Goal: Transaction & Acquisition: Obtain resource

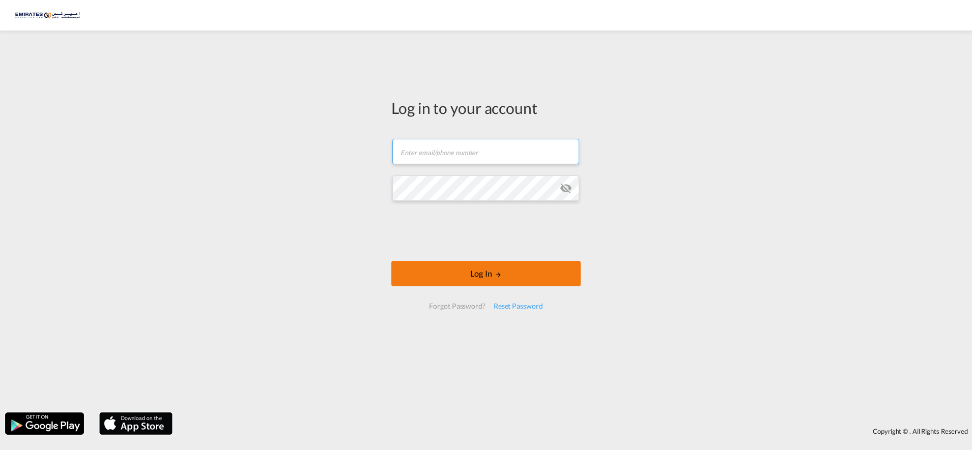
type input "[EMAIL_ADDRESS][DOMAIN_NAME]"
click at [481, 269] on button "Log In" at bounding box center [485, 273] width 189 height 25
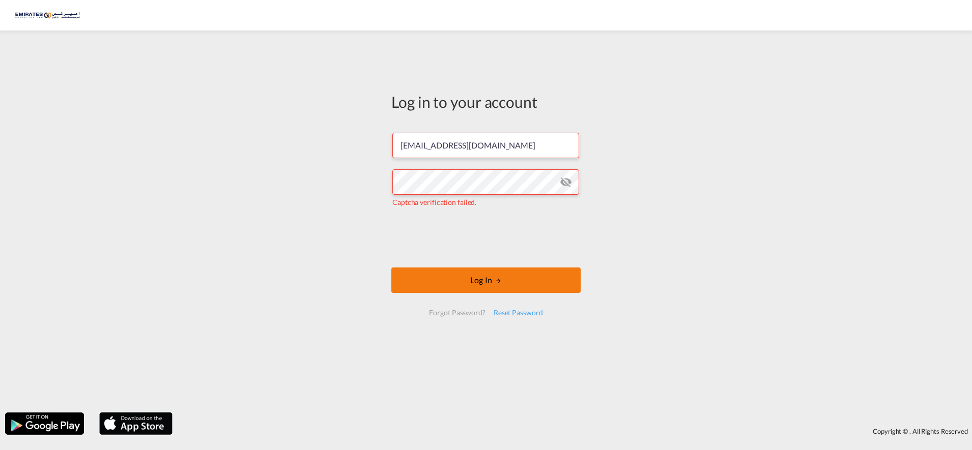
click at [476, 276] on button "Log In" at bounding box center [485, 280] width 189 height 25
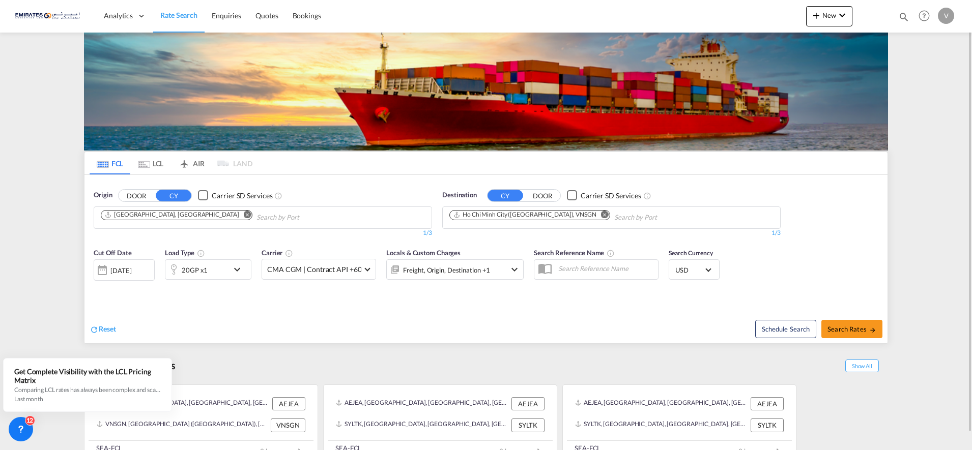
click at [601, 214] on md-icon "Remove" at bounding box center [605, 215] width 8 height 8
click at [468, 216] on body "Analytics Dashboard Rate Search Enquiries Quotes Bookings" at bounding box center [486, 225] width 972 height 450
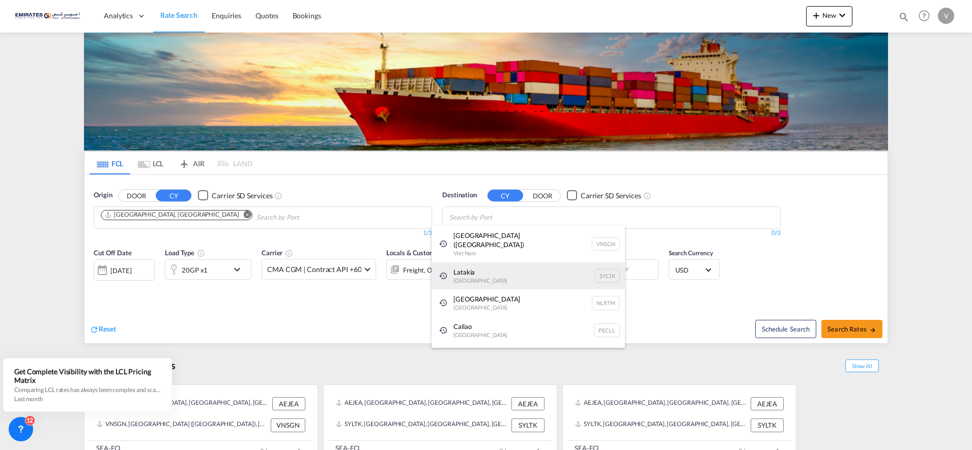
click at [463, 269] on div "Latakia Syrian Arab Republic SYLTK" at bounding box center [527, 276] width 193 height 27
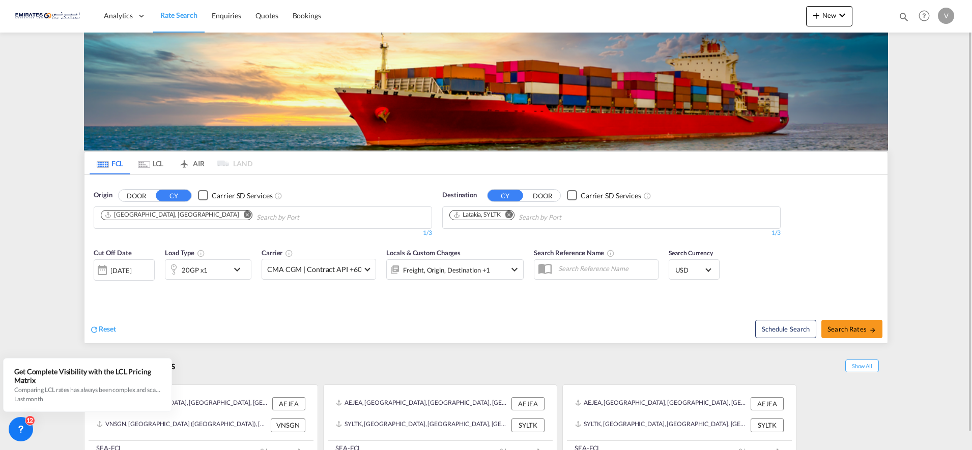
click at [510, 216] on md-icon "Remove" at bounding box center [509, 215] width 8 height 8
click at [480, 219] on input "Chips input." at bounding box center [497, 218] width 97 height 16
type input "Latakia"
click at [491, 232] on div "Latakia Syrian Arab Republic SYLTK" at bounding box center [527, 241] width 193 height 31
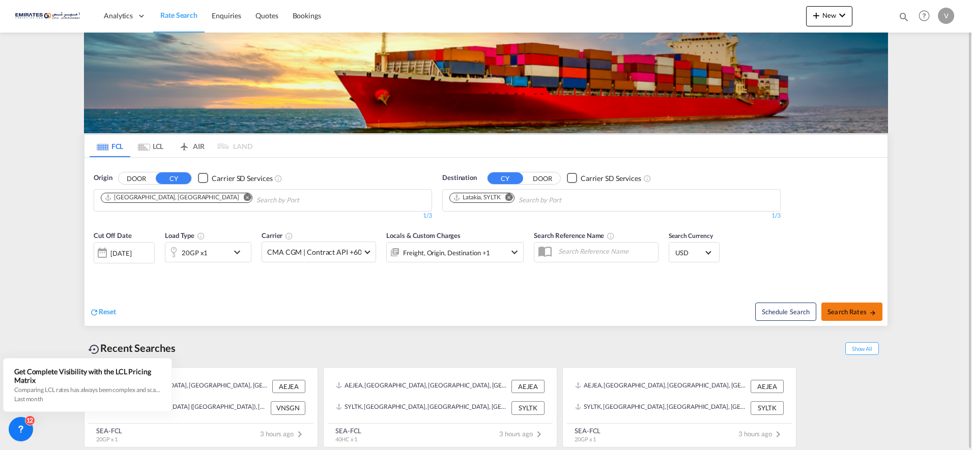
click at [851, 309] on span "Search Rates" at bounding box center [851, 312] width 49 height 8
type input "AEJEA to SYLTK / 1 Oct 2025"
